Goal: Use online tool/utility: Utilize a website feature to perform a specific function

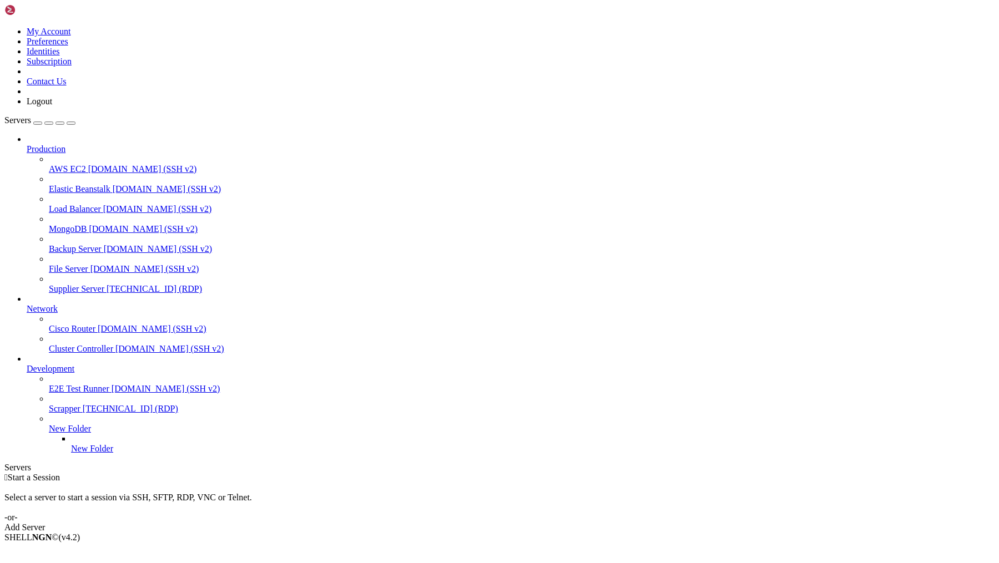
click at [85, 284] on span "Supplier Server" at bounding box center [76, 288] width 55 height 9
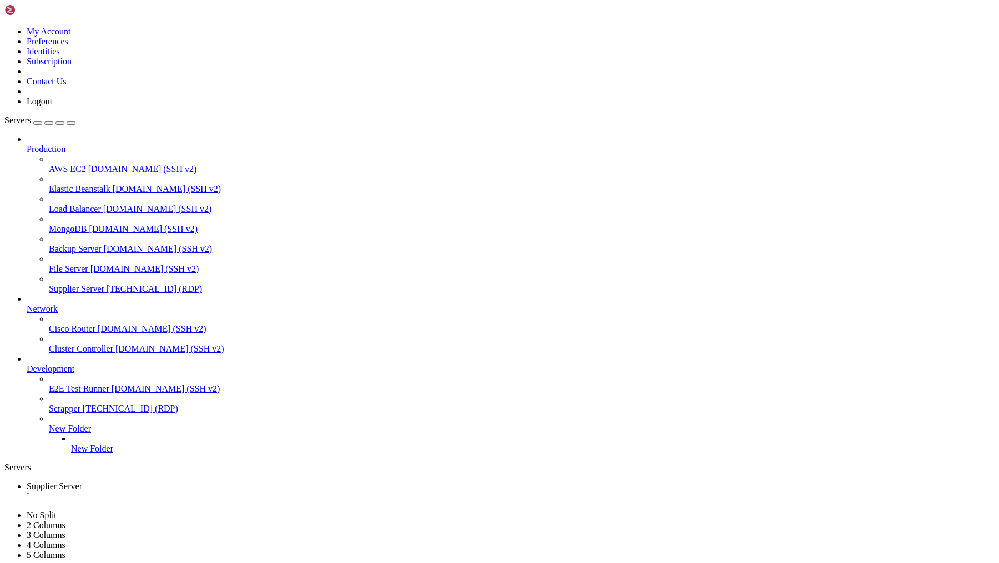
drag, startPoint x: 260, startPoint y: 873, endPoint x: 325, endPoint y: 873, distance: 64.9
